Goal: Task Accomplishment & Management: Manage account settings

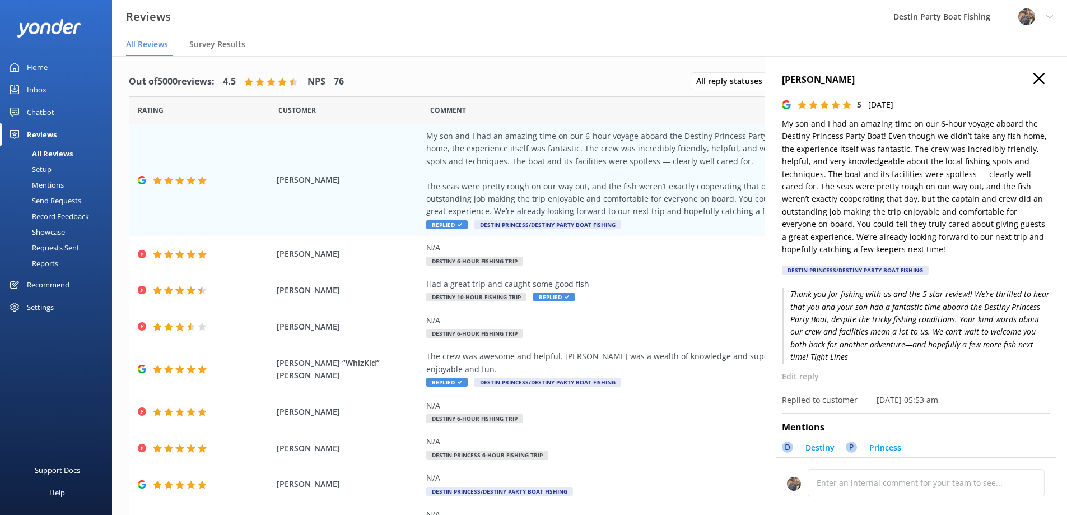
click at [1027, 99] on div "5 [DATE]" at bounding box center [916, 105] width 268 height 12
click at [1029, 85] on h4 "[PERSON_NAME]" at bounding box center [916, 80] width 268 height 15
click at [1039, 76] on h4 "[PERSON_NAME]" at bounding box center [916, 80] width 268 height 15
click at [1034, 79] on icon "button" at bounding box center [1039, 78] width 11 height 11
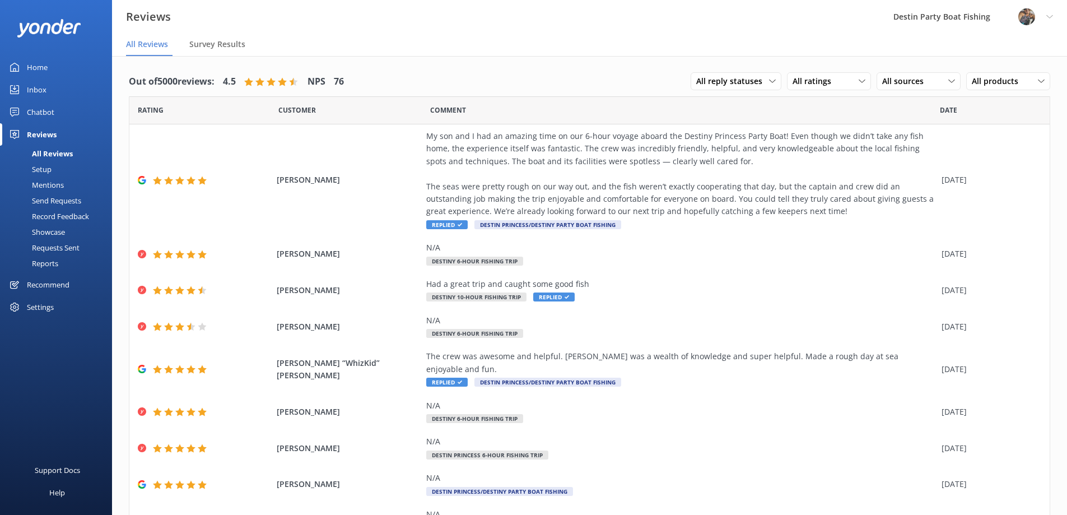
click at [1043, 23] on div "Profile Settings Logout" at bounding box center [1036, 17] width 63 height 34
click at [971, 77] on icon at bounding box center [969, 76] width 11 height 11
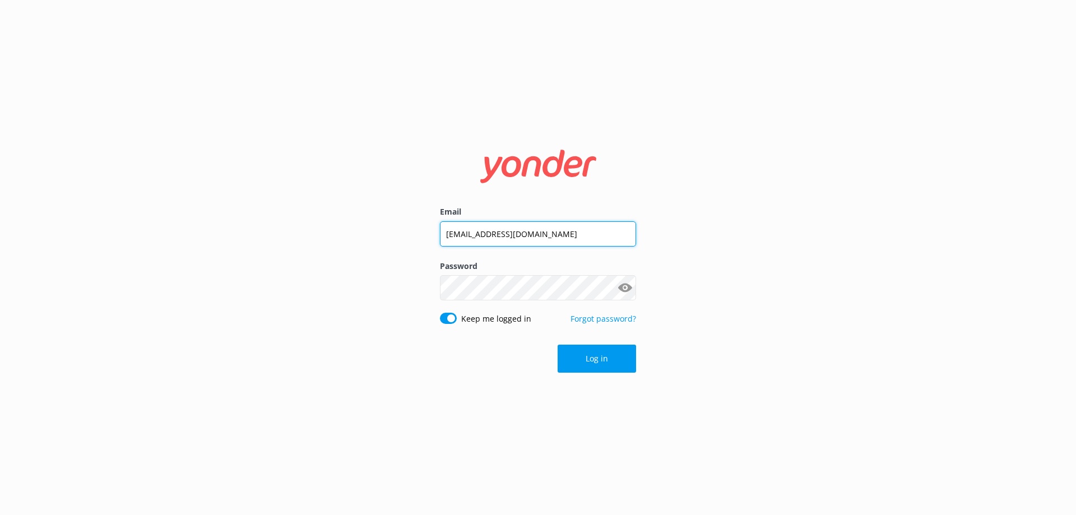
drag, startPoint x: 381, startPoint y: 263, endPoint x: 200, endPoint y: 282, distance: 182.0
click at [202, 286] on div "Email [EMAIL_ADDRESS][DOMAIN_NAME] Password Show password Keep me logged in For…" at bounding box center [538, 257] width 1076 height 515
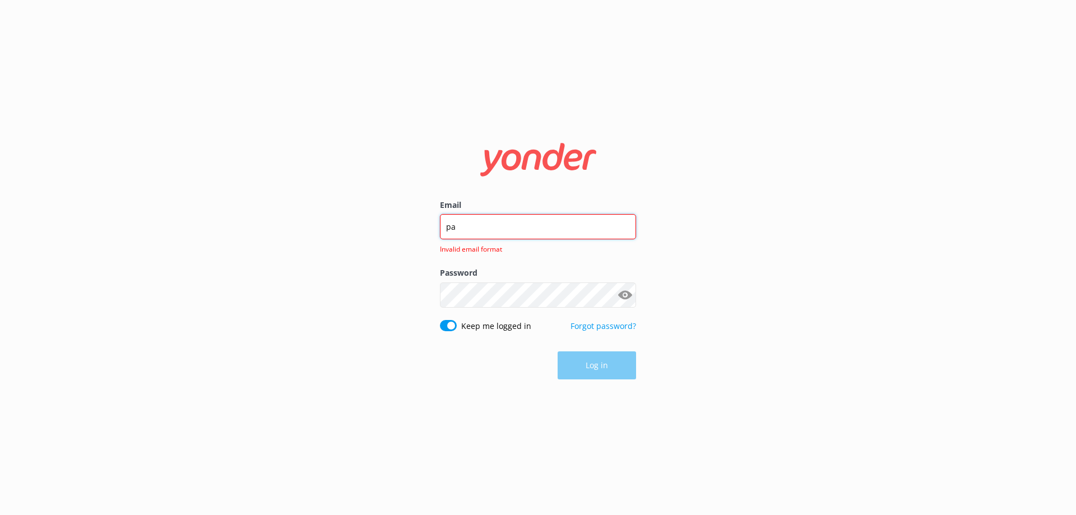
type input "p"
type input "[EMAIL_ADDRESS][DOMAIN_NAME]"
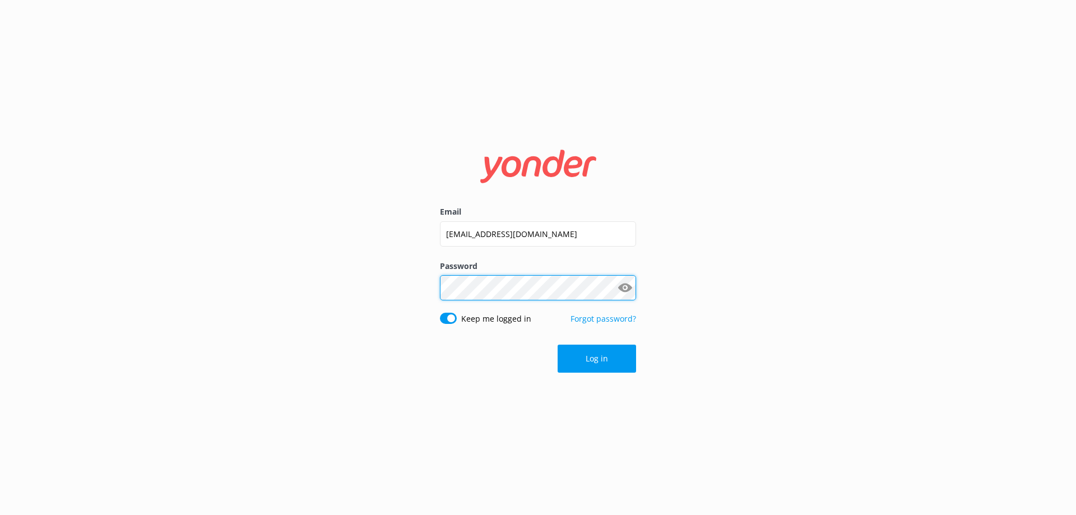
click at [275, 301] on div "Email [EMAIL_ADDRESS][DOMAIN_NAME] Password Show password Keep me logged in For…" at bounding box center [538, 257] width 1076 height 515
click button "Log in" at bounding box center [597, 359] width 78 height 28
